Goal: Navigation & Orientation: Find specific page/section

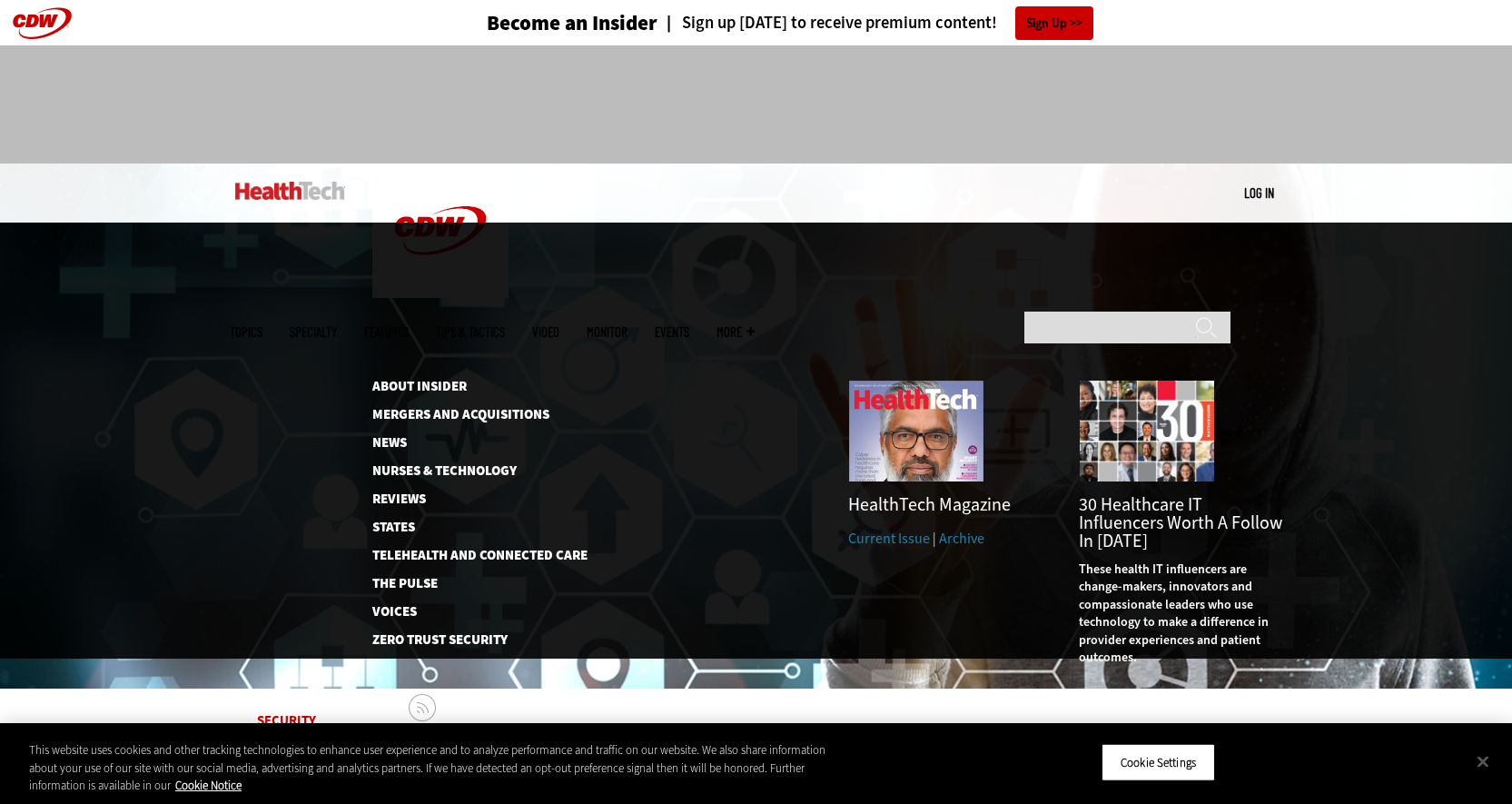
click at [755, 326] on span "More" at bounding box center [736, 332] width 38 height 13
click at [386, 380] on link "About Insider" at bounding box center [465, 387] width 186 height 13
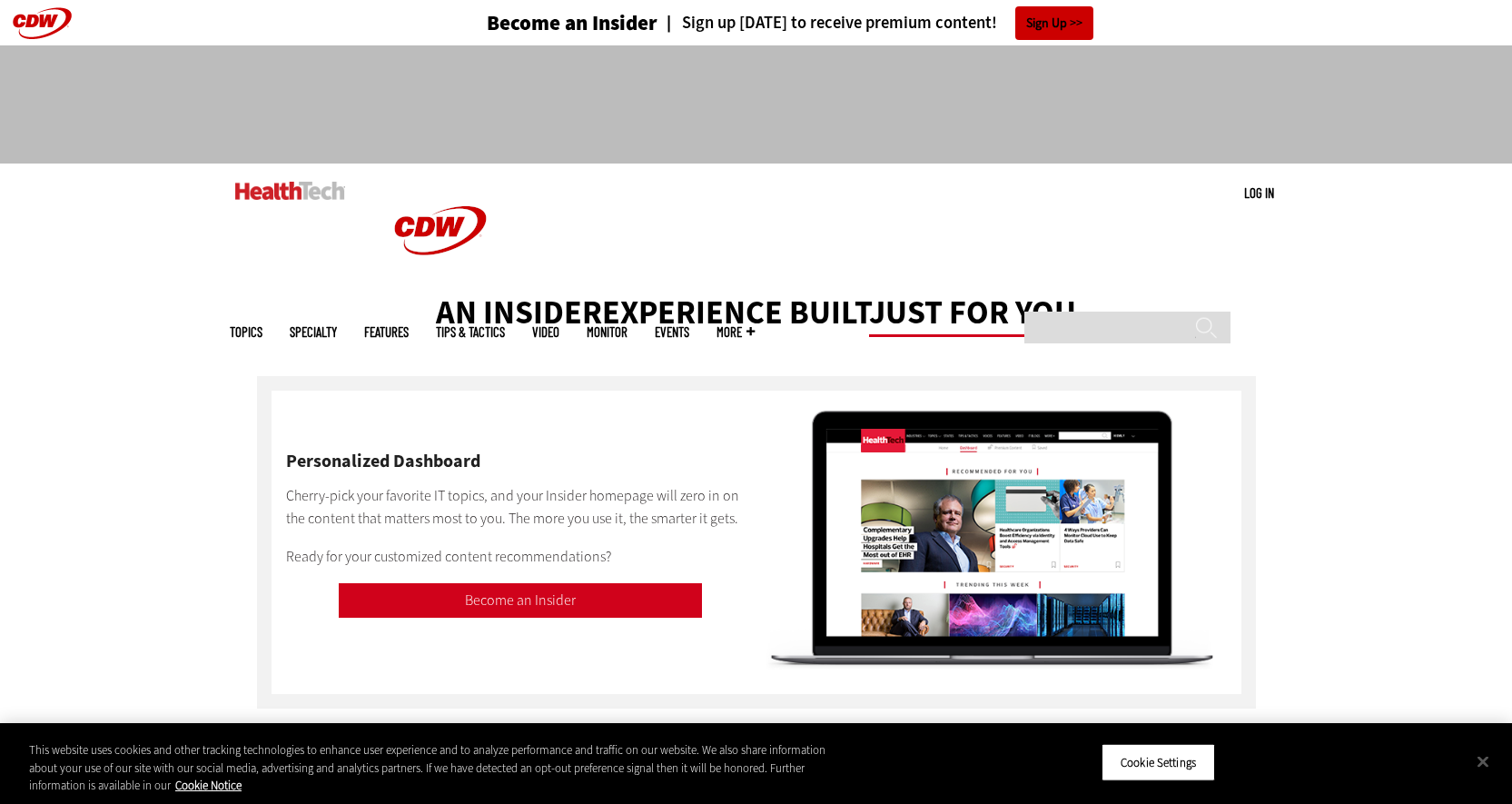
click at [689, 326] on link "Events" at bounding box center [672, 332] width 34 height 13
click at [755, 326] on span "More" at bounding box center [736, 332] width 38 height 13
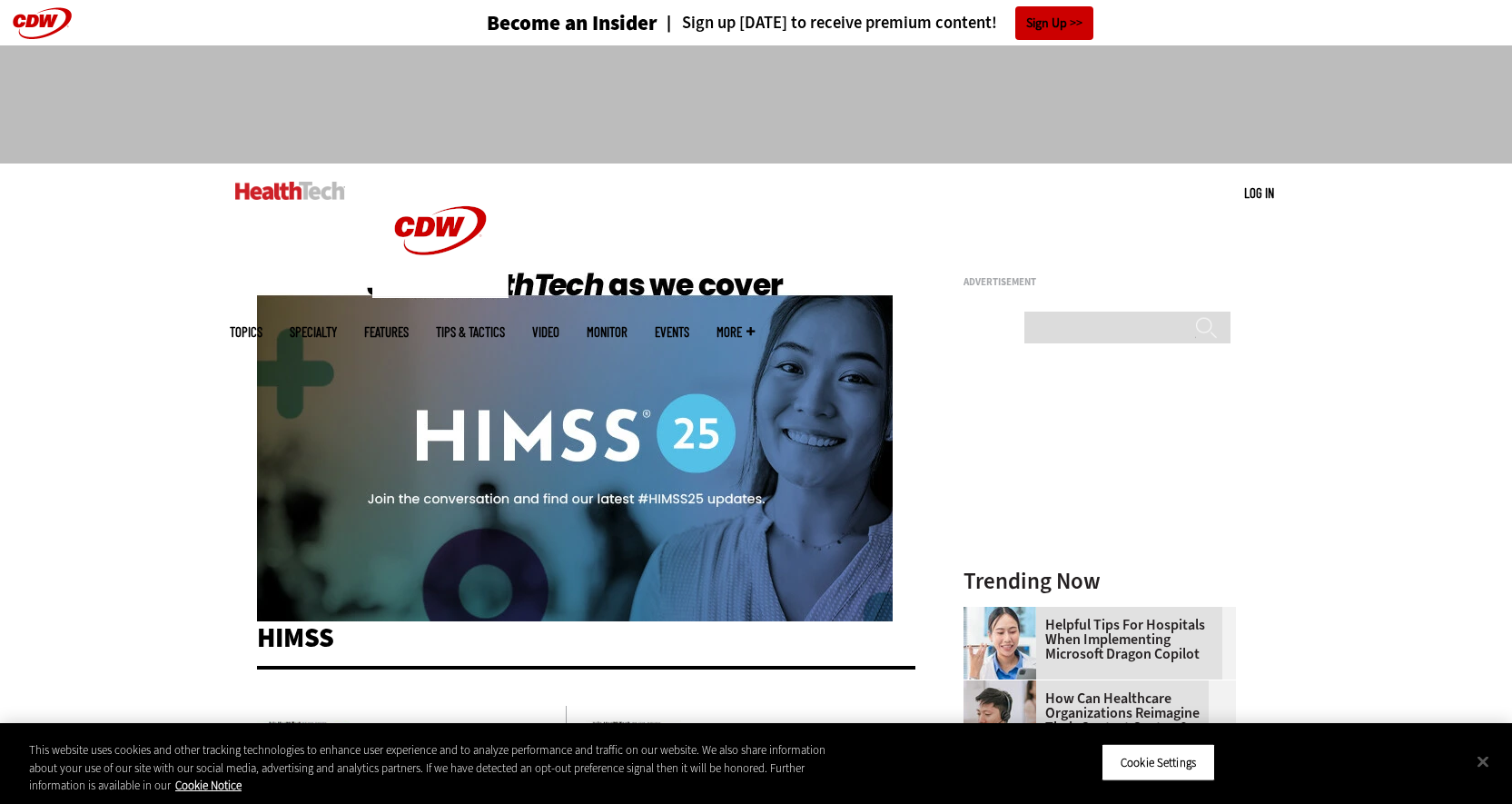
click at [782, 303] on ul "Topics Specialty Features Tips & Tactics Video MonITor Events More Search" at bounding box center [506, 332] width 553 height 59
click at [755, 326] on span "More" at bounding box center [736, 332] width 38 height 13
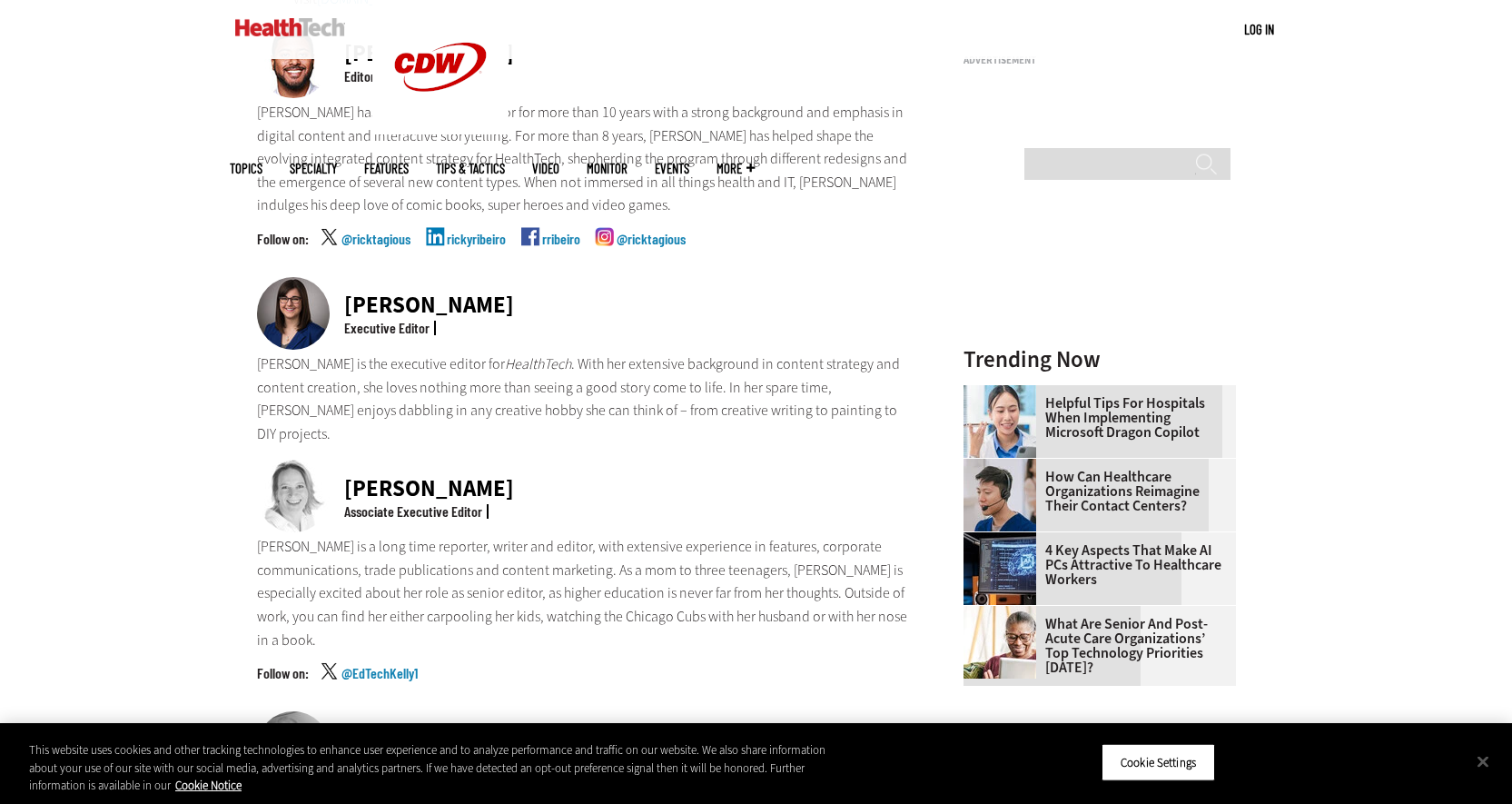
scroll to position [744, 0]
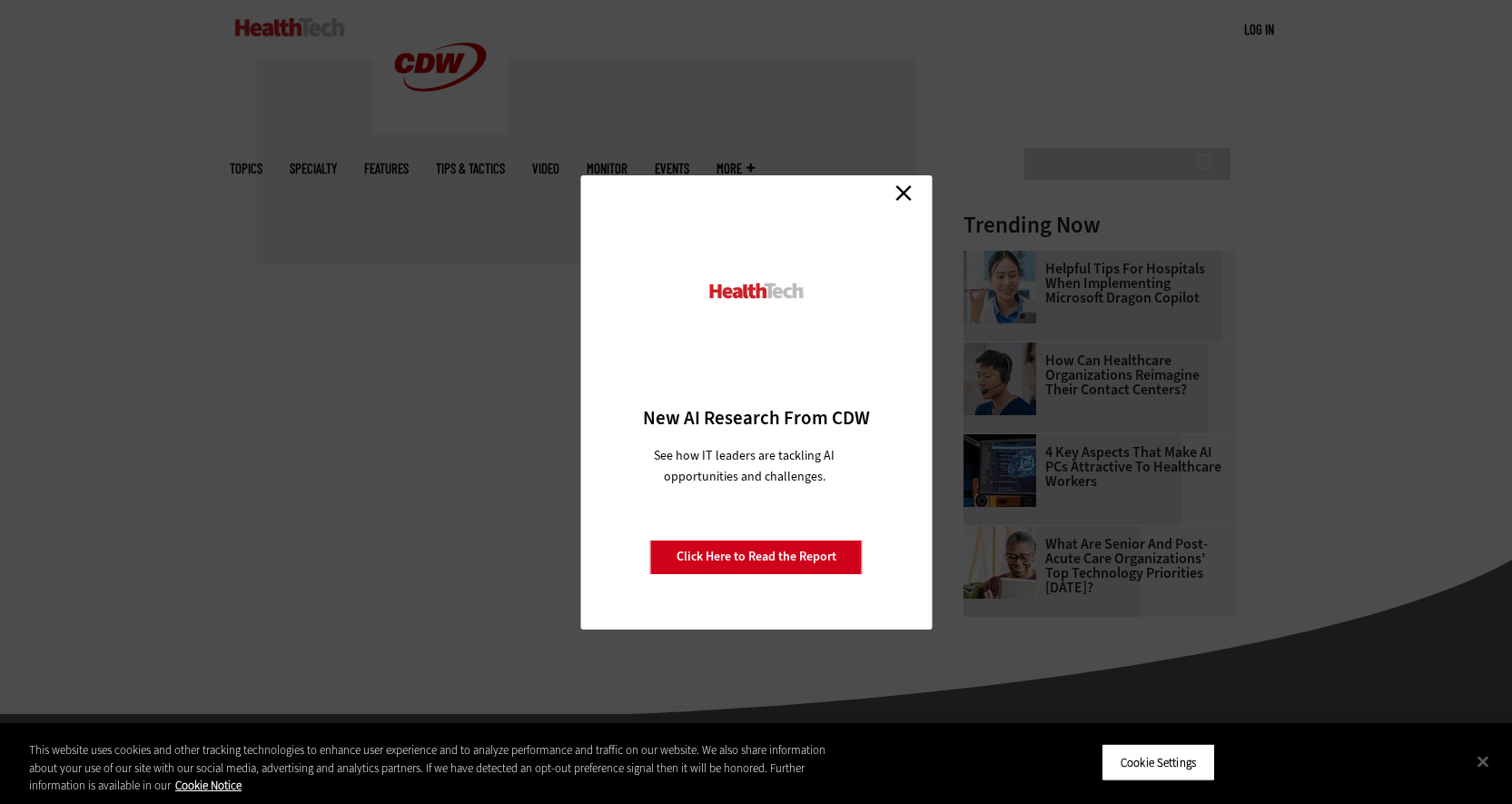
scroll to position [222, 0]
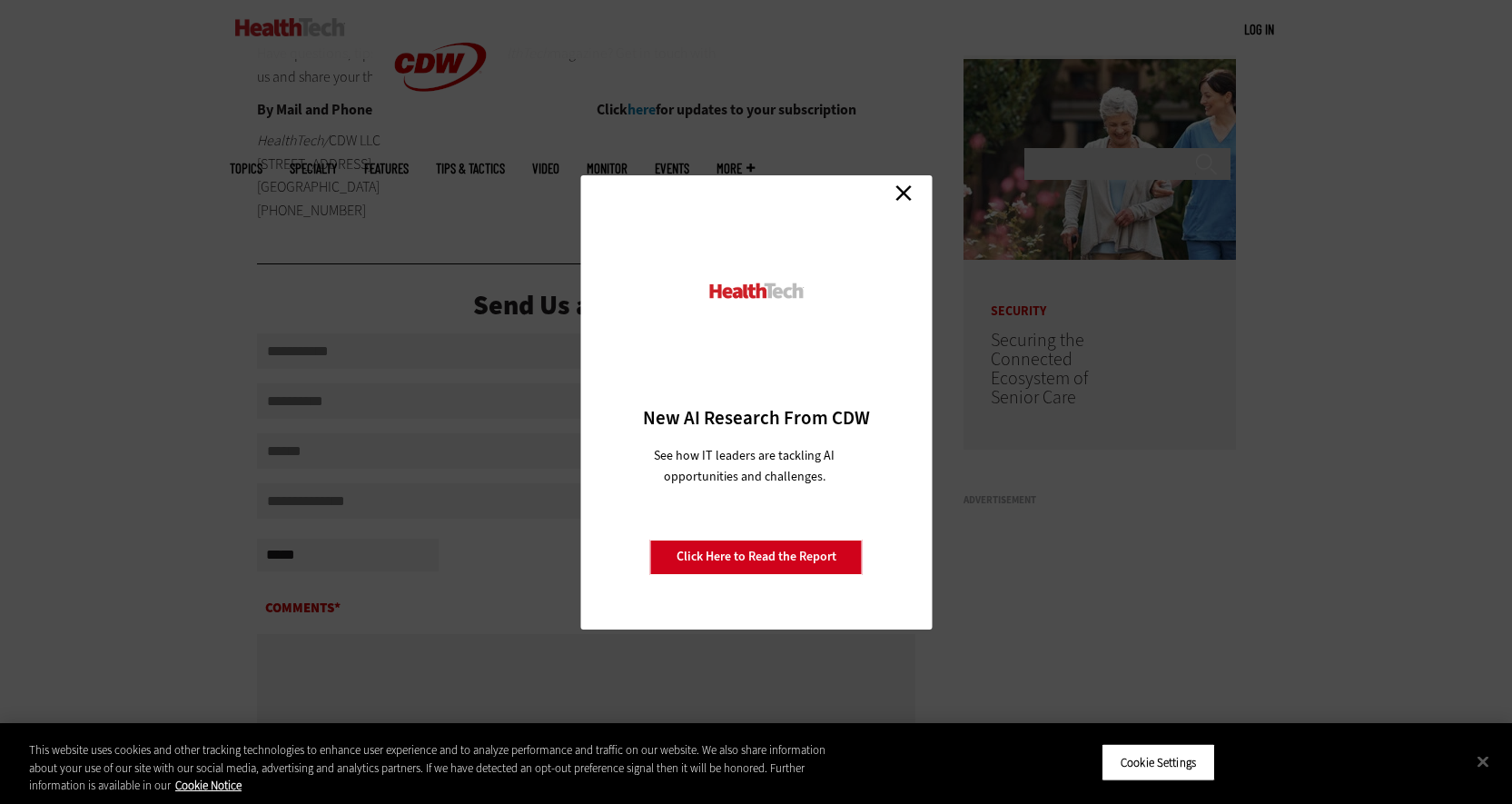
click at [903, 191] on link "Close" at bounding box center [903, 193] width 28 height 28
